Goal: Find specific page/section: Find specific page/section

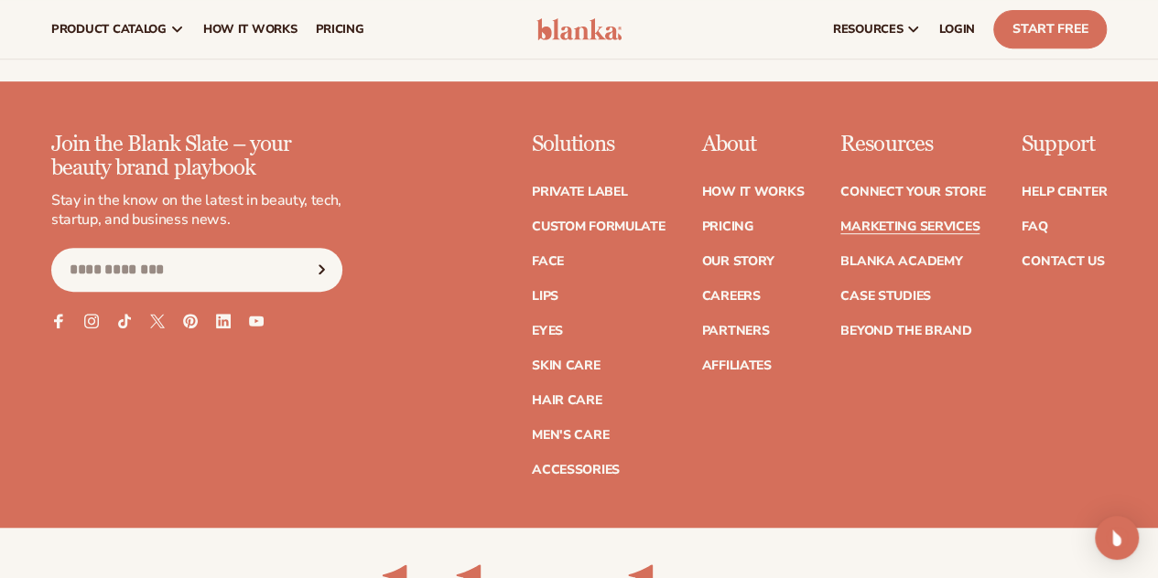
scroll to position [3881, 0]
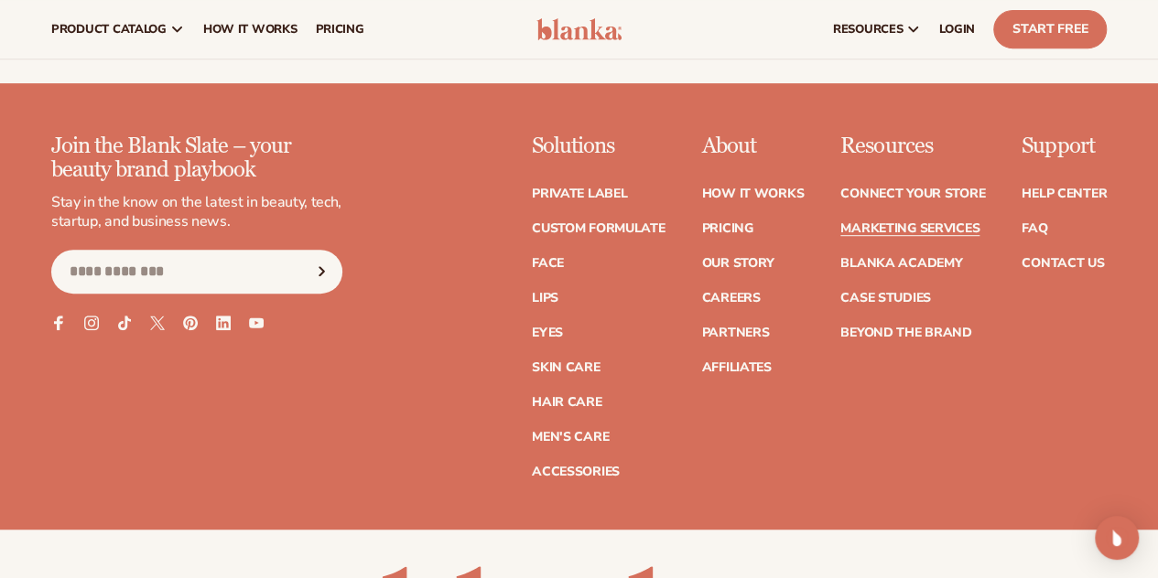
click at [118, 294] on input "Email" at bounding box center [196, 272] width 291 height 44
click at [1075, 263] on link "Contact Us" at bounding box center [1062, 263] width 82 height 13
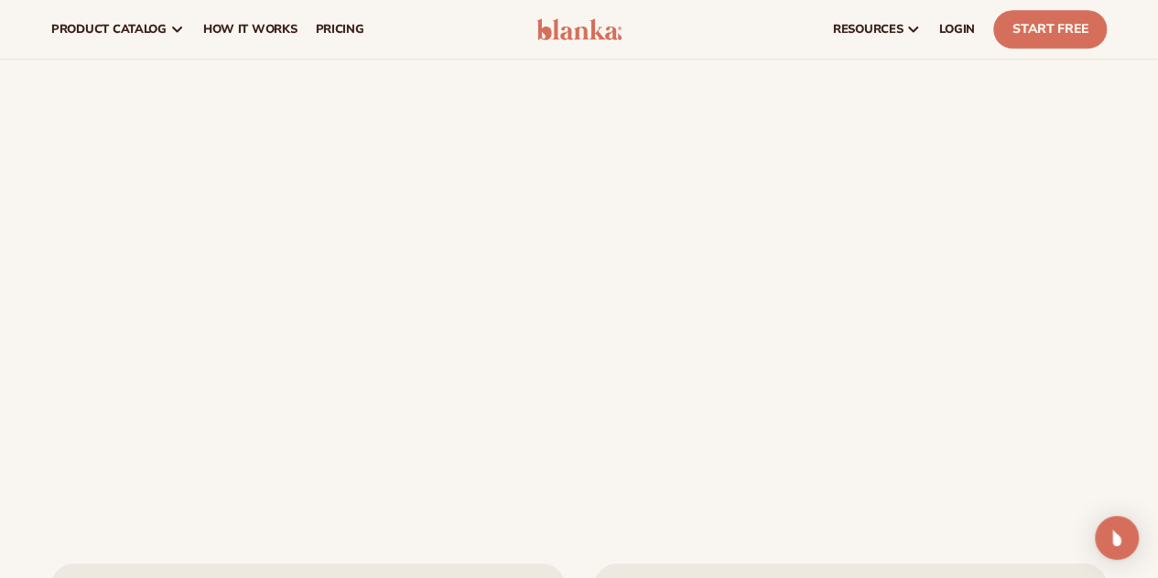
scroll to position [685, 0]
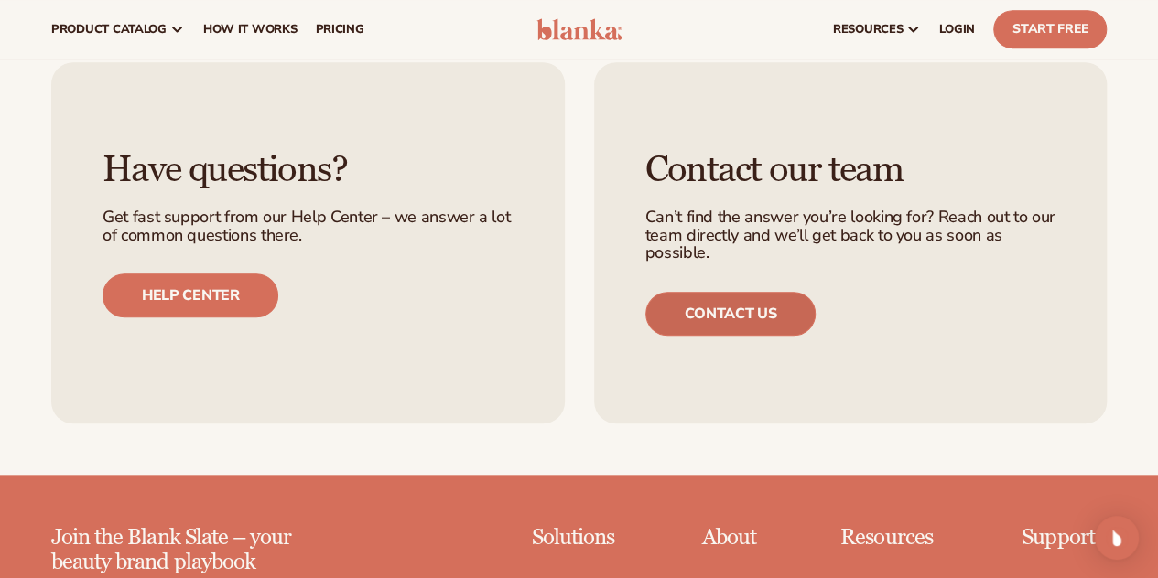
click at [723, 316] on link "Contact us" at bounding box center [730, 314] width 171 height 44
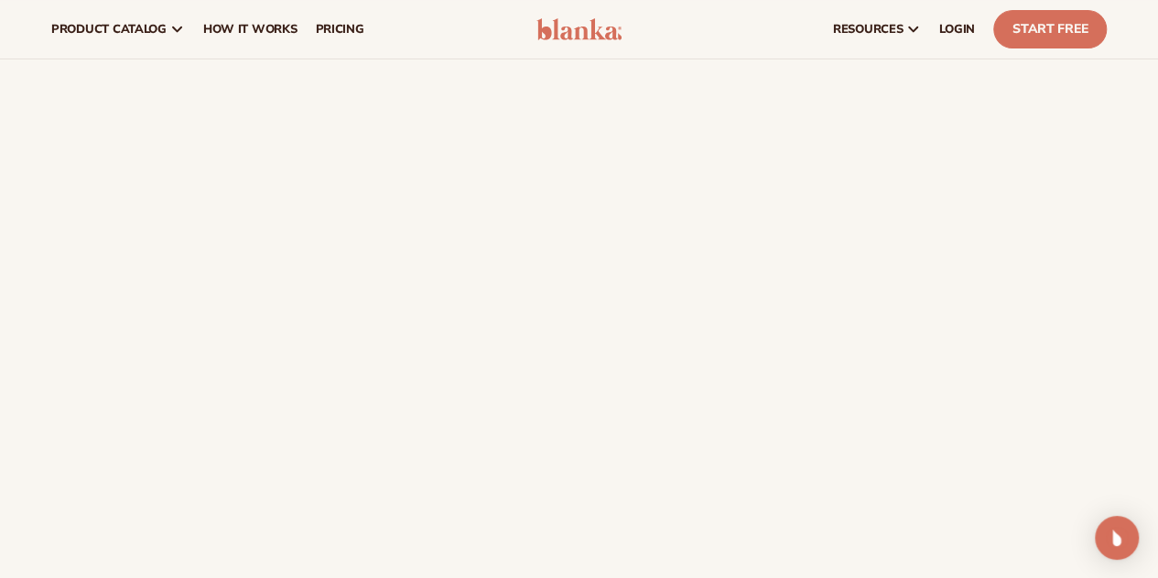
scroll to position [189, 0]
click at [1157, 86] on div "Contact us For a faster & easier response, please use the chat widget in the bo…" at bounding box center [579, 462] width 1158 height 1125
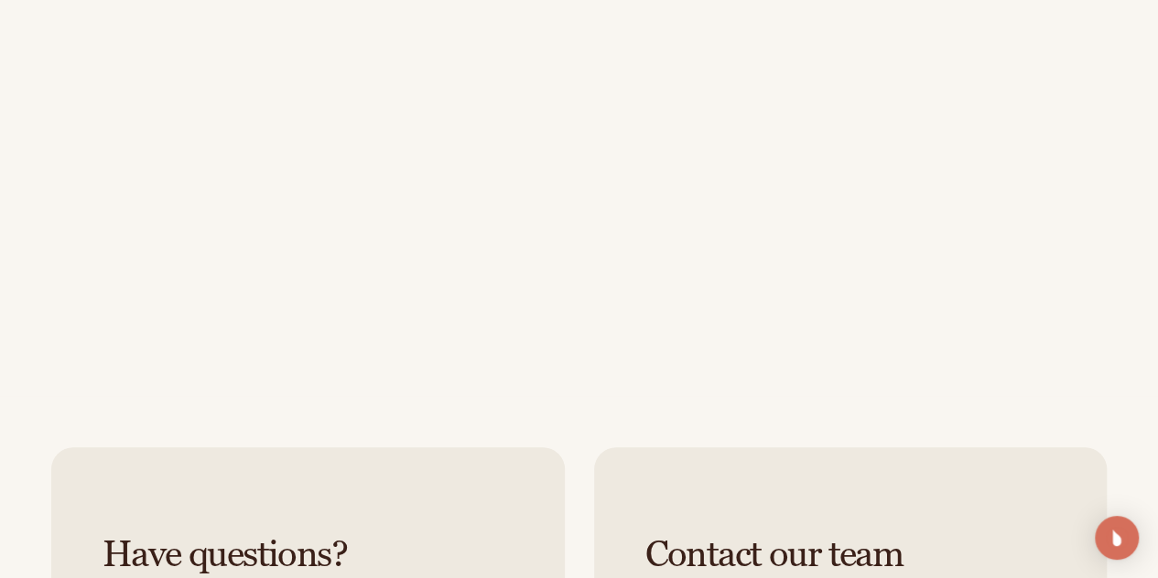
scroll to position [0, 0]
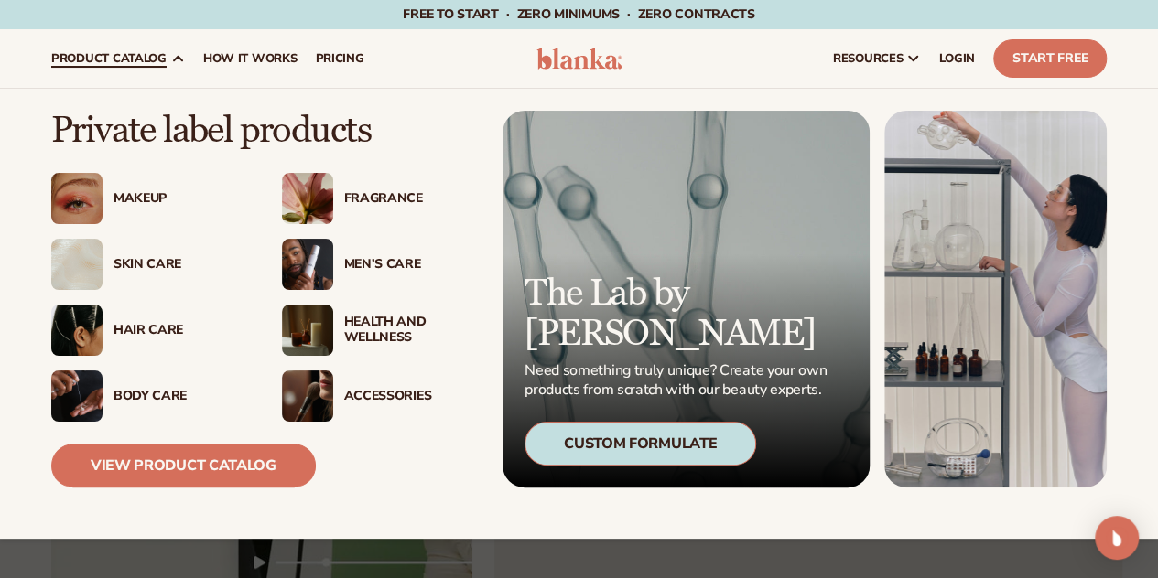
click at [161, 188] on div "Makeup" at bounding box center [148, 198] width 194 height 51
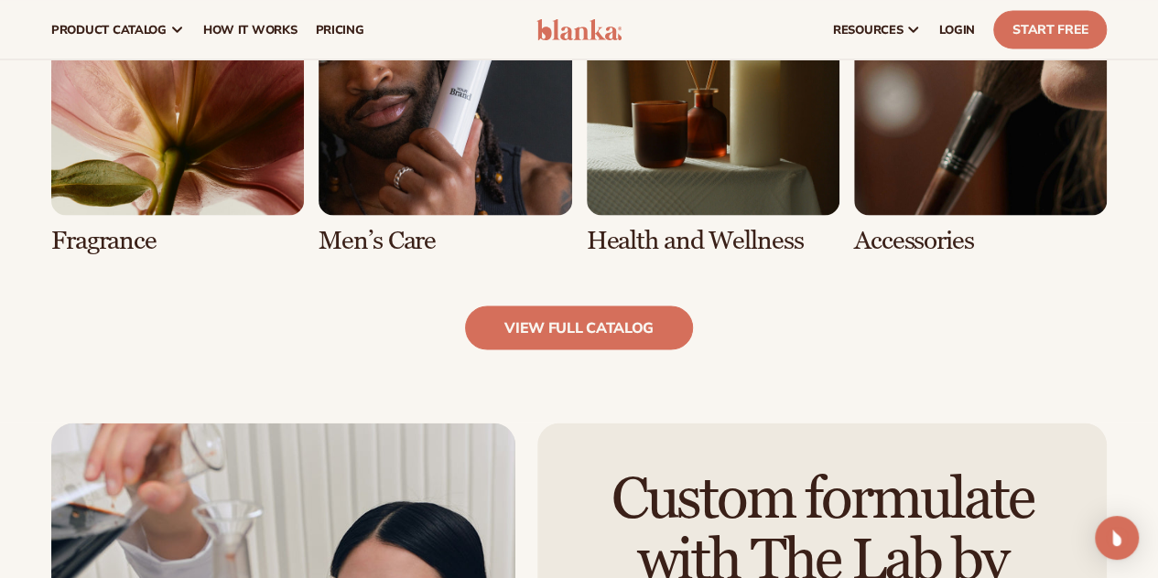
scroll to position [1721, 0]
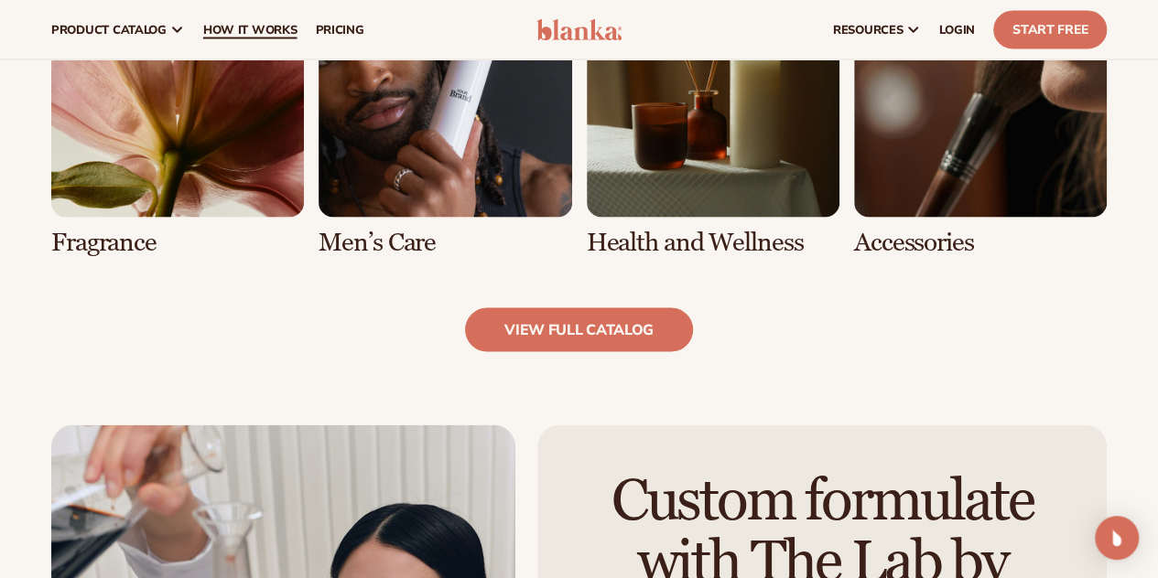
click at [249, 34] on span "How It Works" at bounding box center [250, 29] width 94 height 15
